Goal: Information Seeking & Learning: Find specific fact

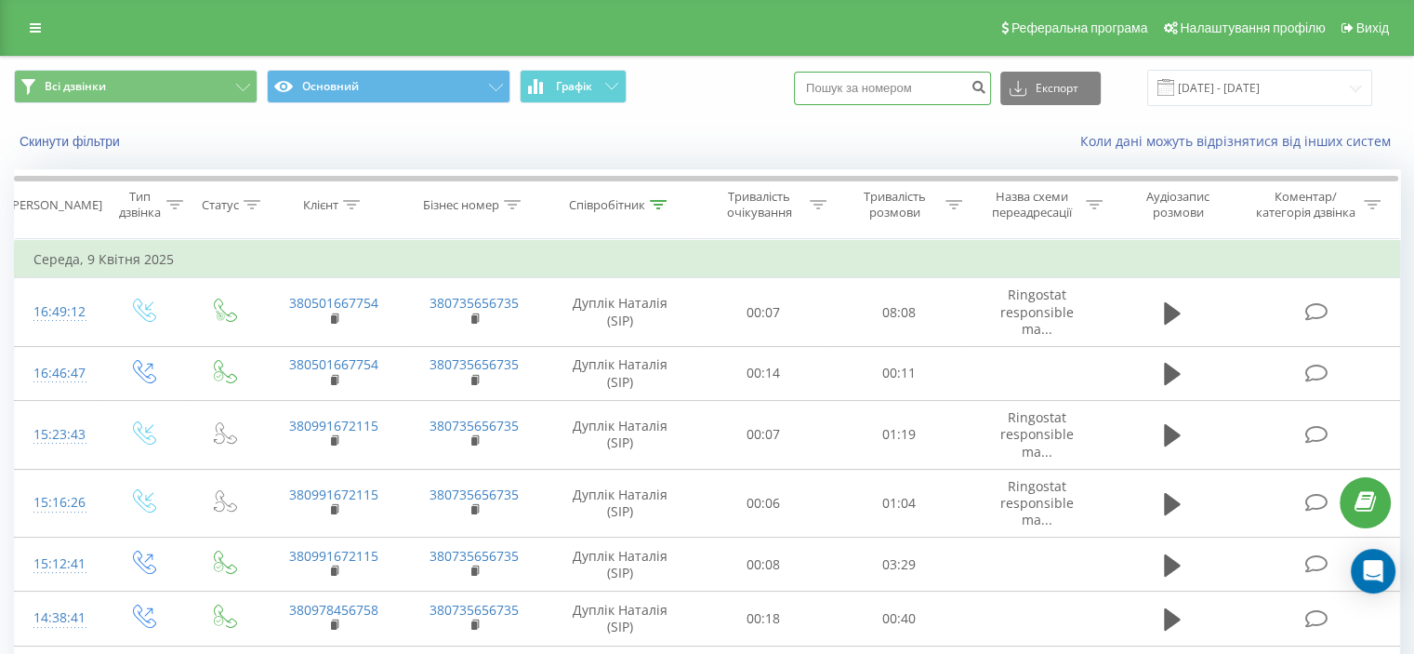
click at [953, 90] on input at bounding box center [892, 88] width 197 height 33
paste input "067 252 2881"
type input "067 252 2881"
click at [987, 85] on icon "submit" at bounding box center [979, 84] width 16 height 11
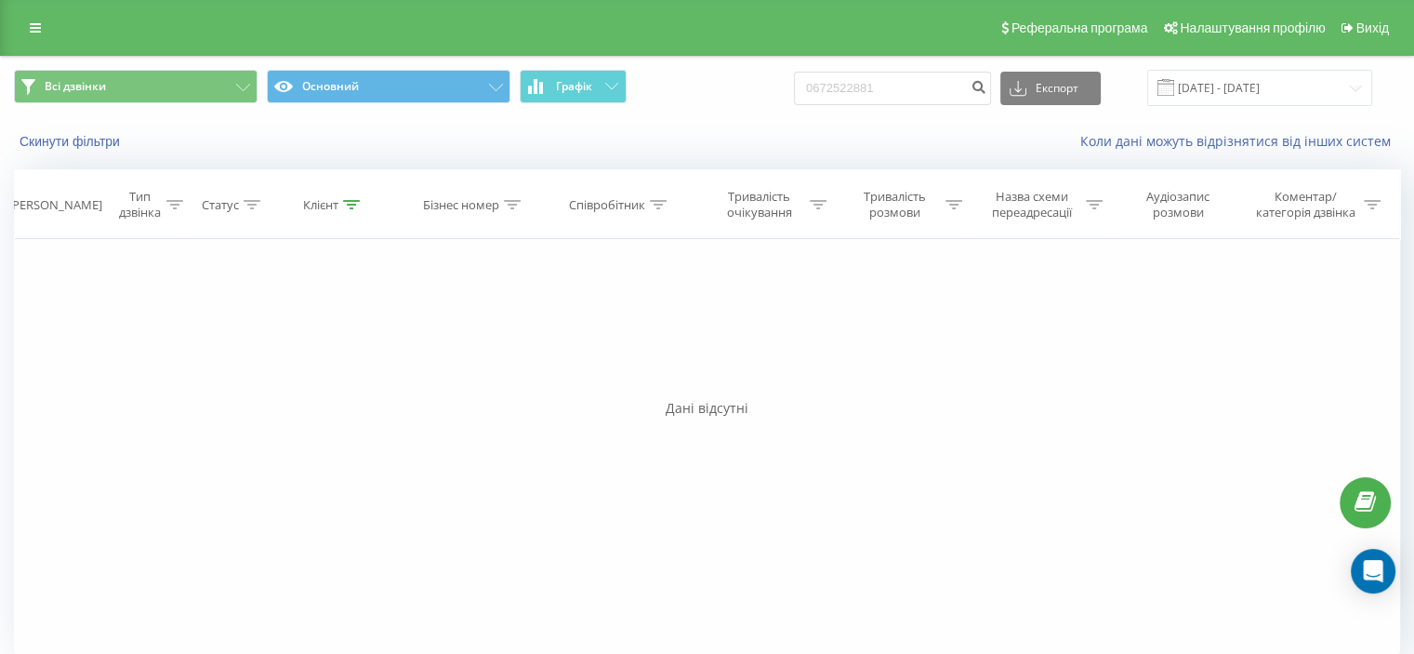
drag, startPoint x: 907, startPoint y: 0, endPoint x: 430, endPoint y: 146, distance: 498.8
click at [582, 294] on div "Фільтрувати за умовою Дорівнює Введіть значення Скасувати OK Фільтрувати за умо…" at bounding box center [707, 448] width 1386 height 418
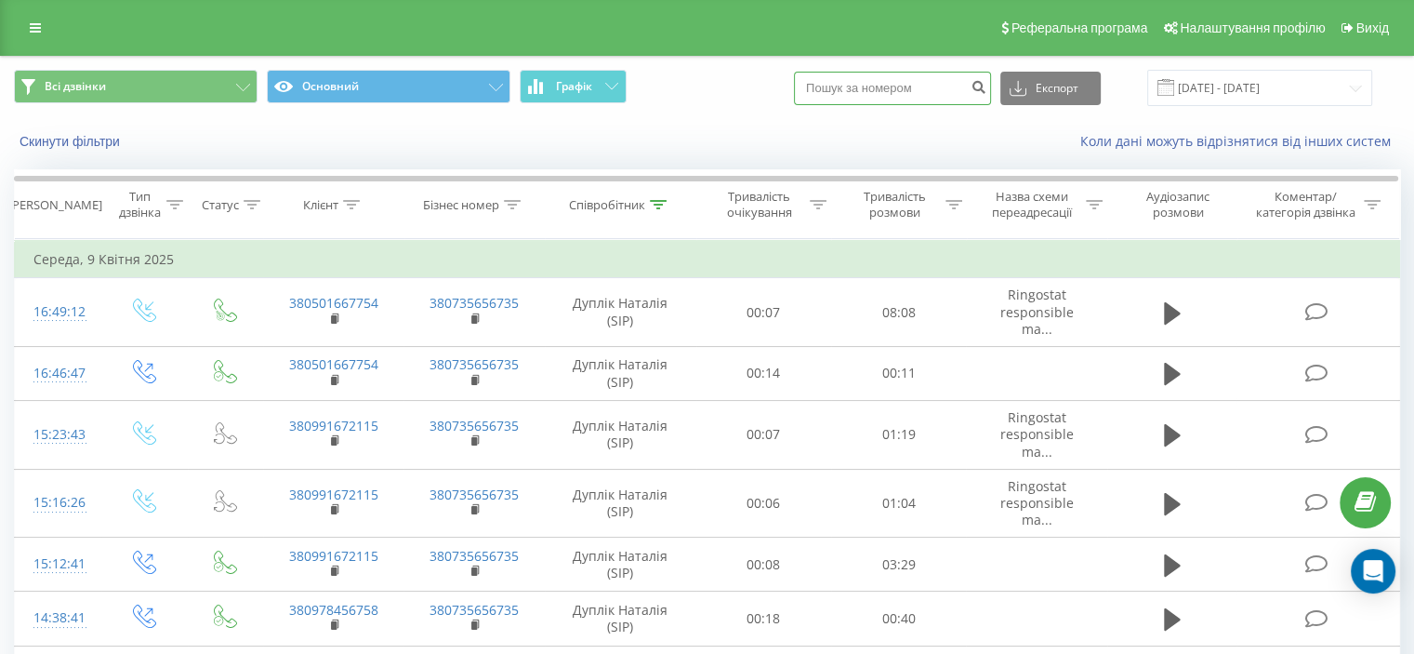
click at [880, 89] on input at bounding box center [892, 88] width 197 height 33
paste input "0 (63) 888 89 28"
type input "0 (63) 888 89 28"
click at [987, 85] on icon "submit" at bounding box center [979, 84] width 16 height 11
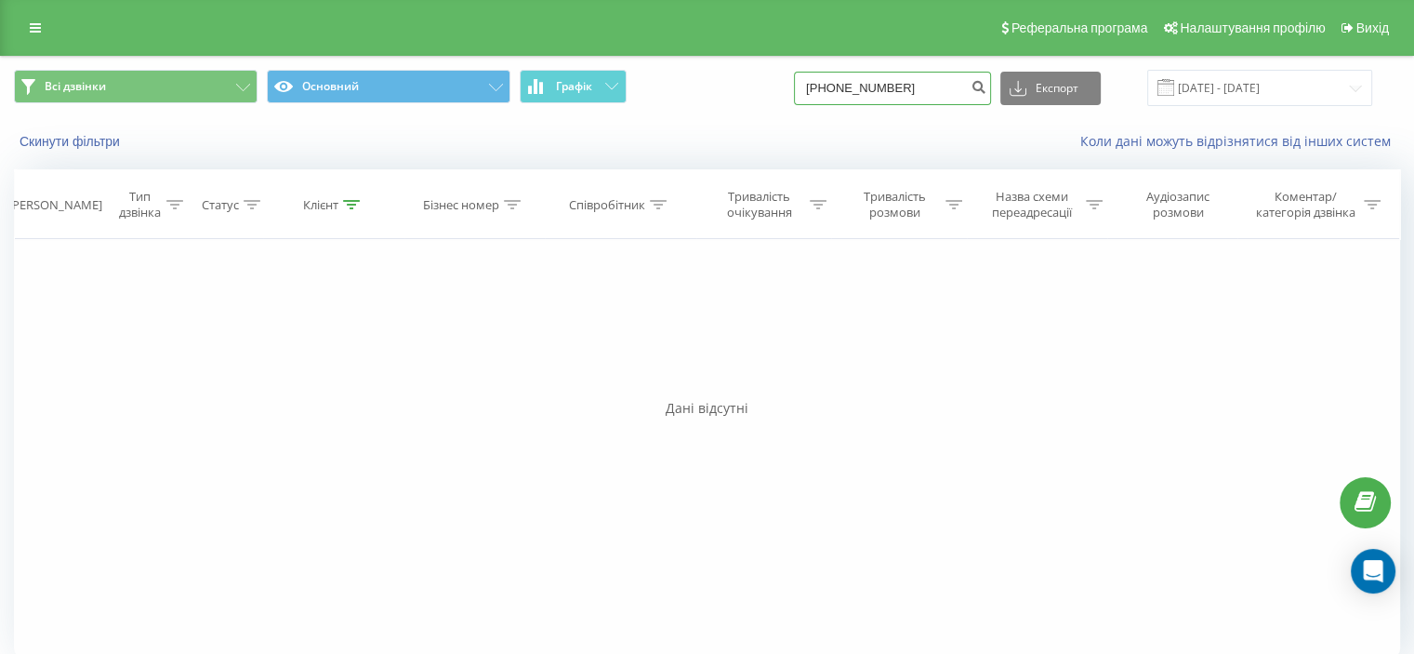
click at [861, 86] on input "0(63)8888928" at bounding box center [892, 88] width 197 height 33
click at [839, 88] on input "0(638888928" at bounding box center [892, 88] width 197 height 33
click at [842, 90] on input "0(638888928" at bounding box center [892, 88] width 197 height 33
type input "0638888928"
click at [987, 88] on icon "submit" at bounding box center [979, 84] width 16 height 11
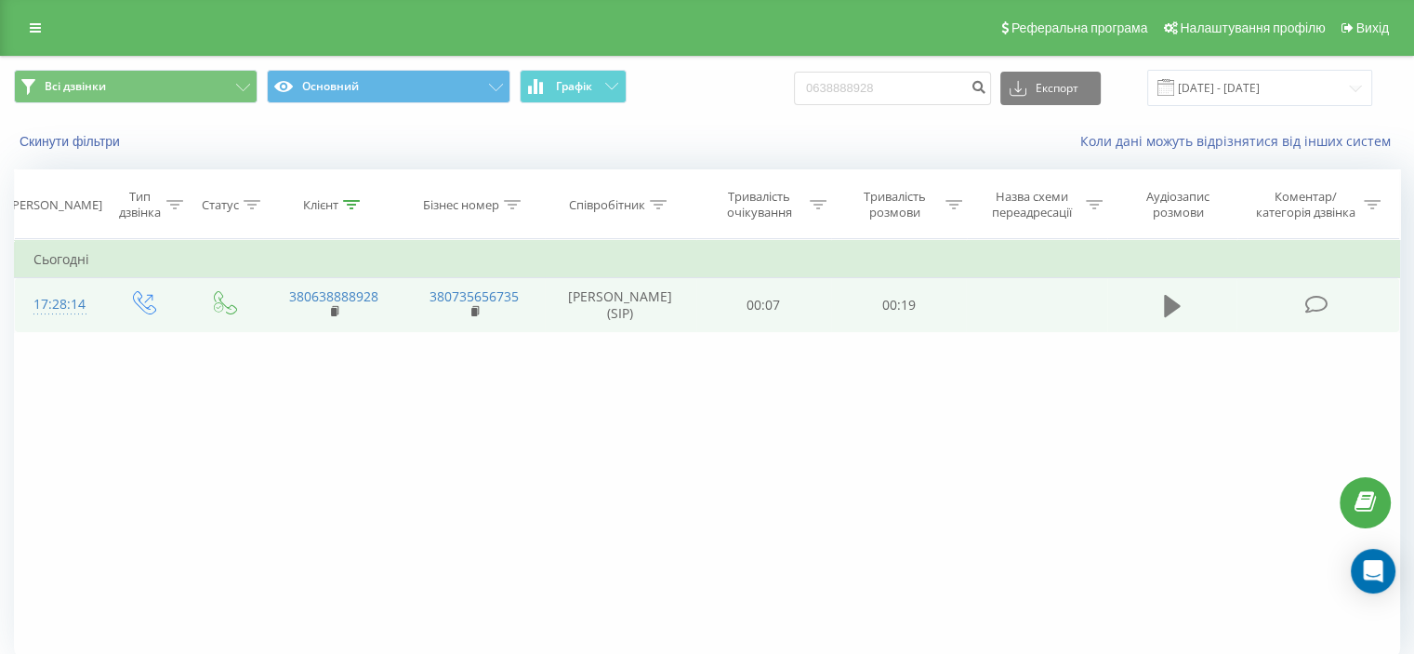
click at [1174, 304] on icon at bounding box center [1172, 306] width 17 height 22
